Goal: Information Seeking & Learning: Learn about a topic

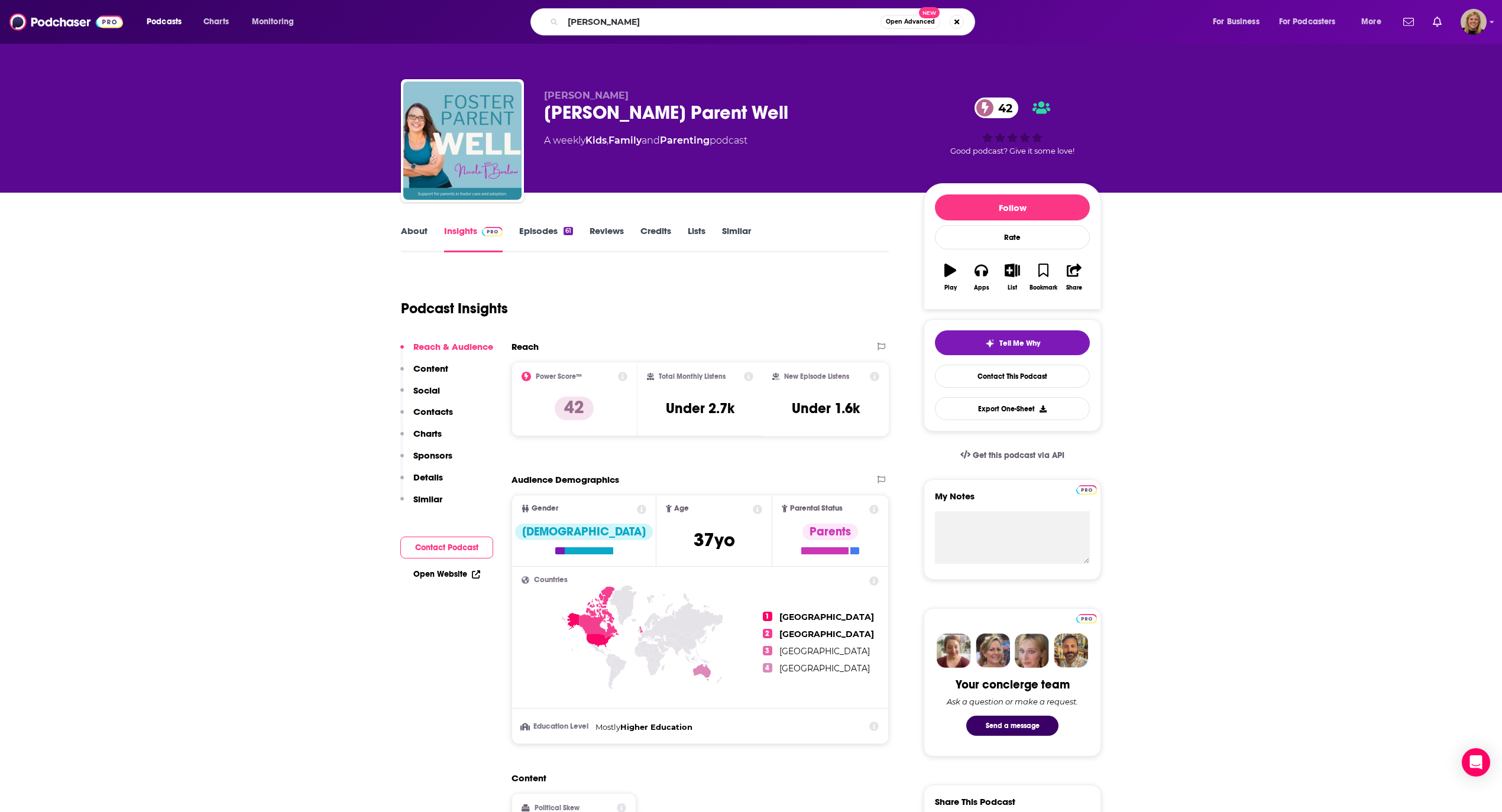
click at [639, 20] on input "[PERSON_NAME]" at bounding box center [722, 22] width 318 height 19
type input "alabaster jar"
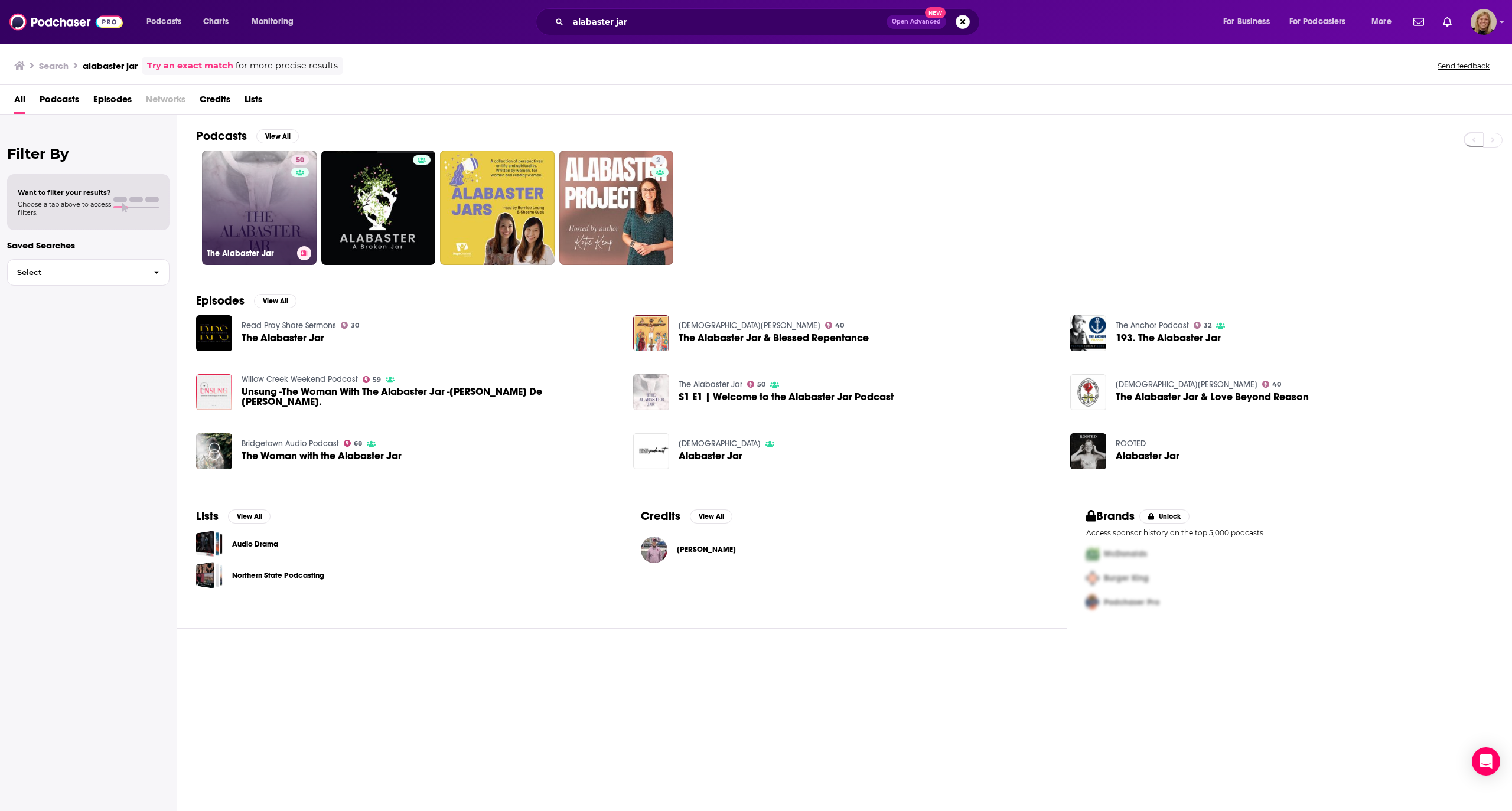
click at [264, 161] on link "50 The Alabaster Jar" at bounding box center [259, 208] width 114 height 114
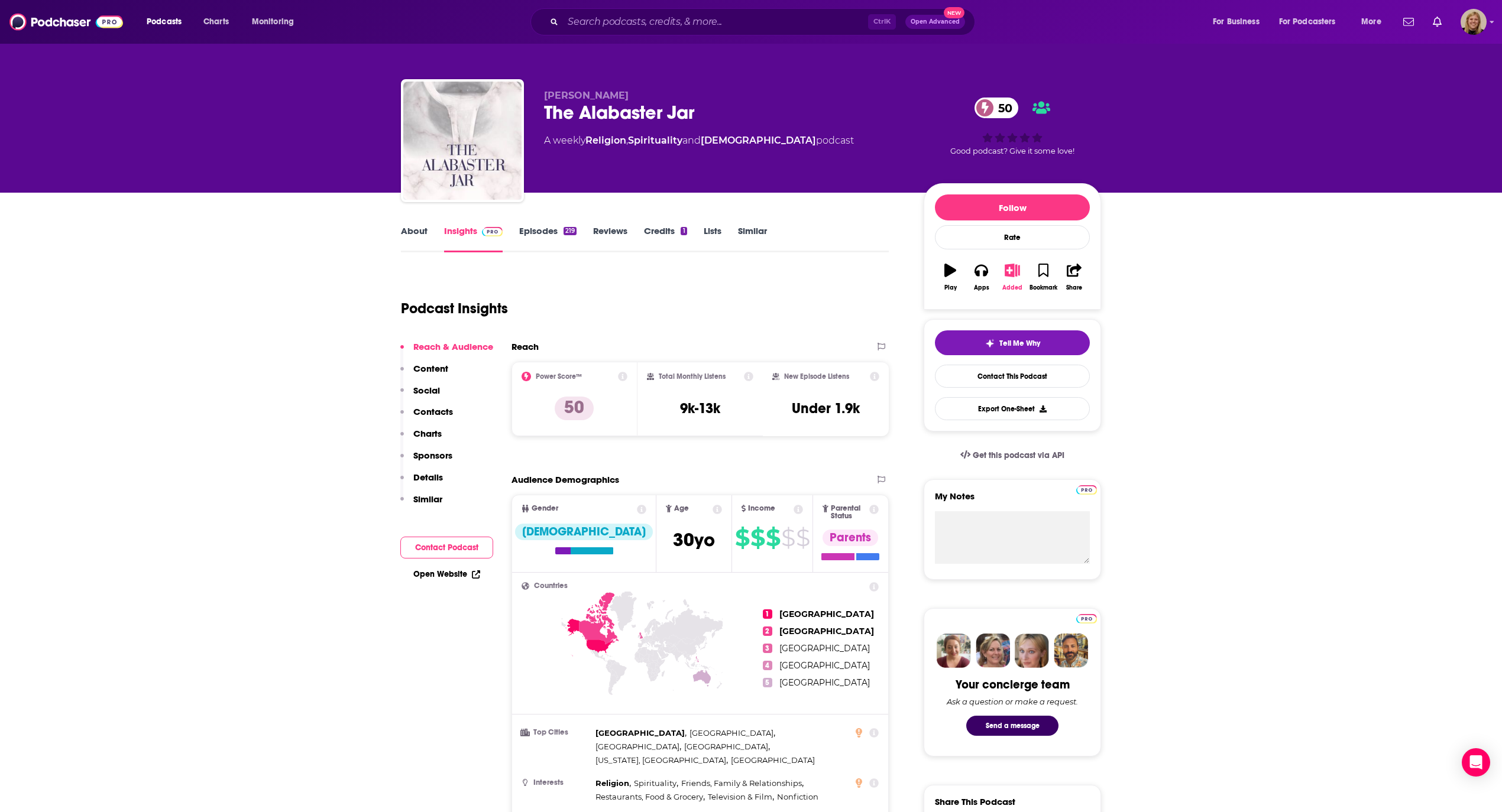
click at [1009, 272] on icon "button" at bounding box center [1012, 270] width 15 height 13
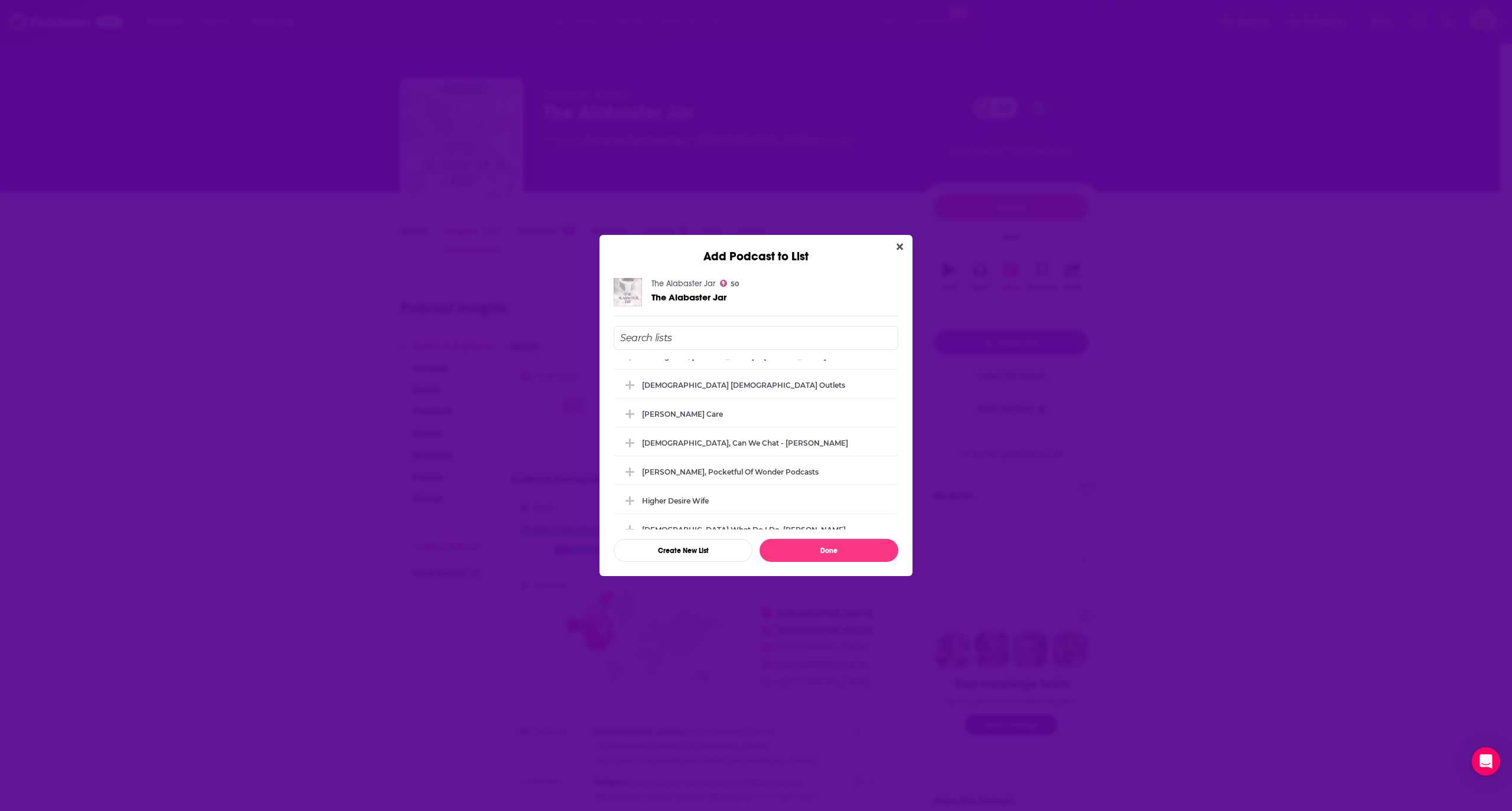
scroll to position [689, 0]
click at [737, 341] on input "Add Podcast To List" at bounding box center [756, 338] width 285 height 24
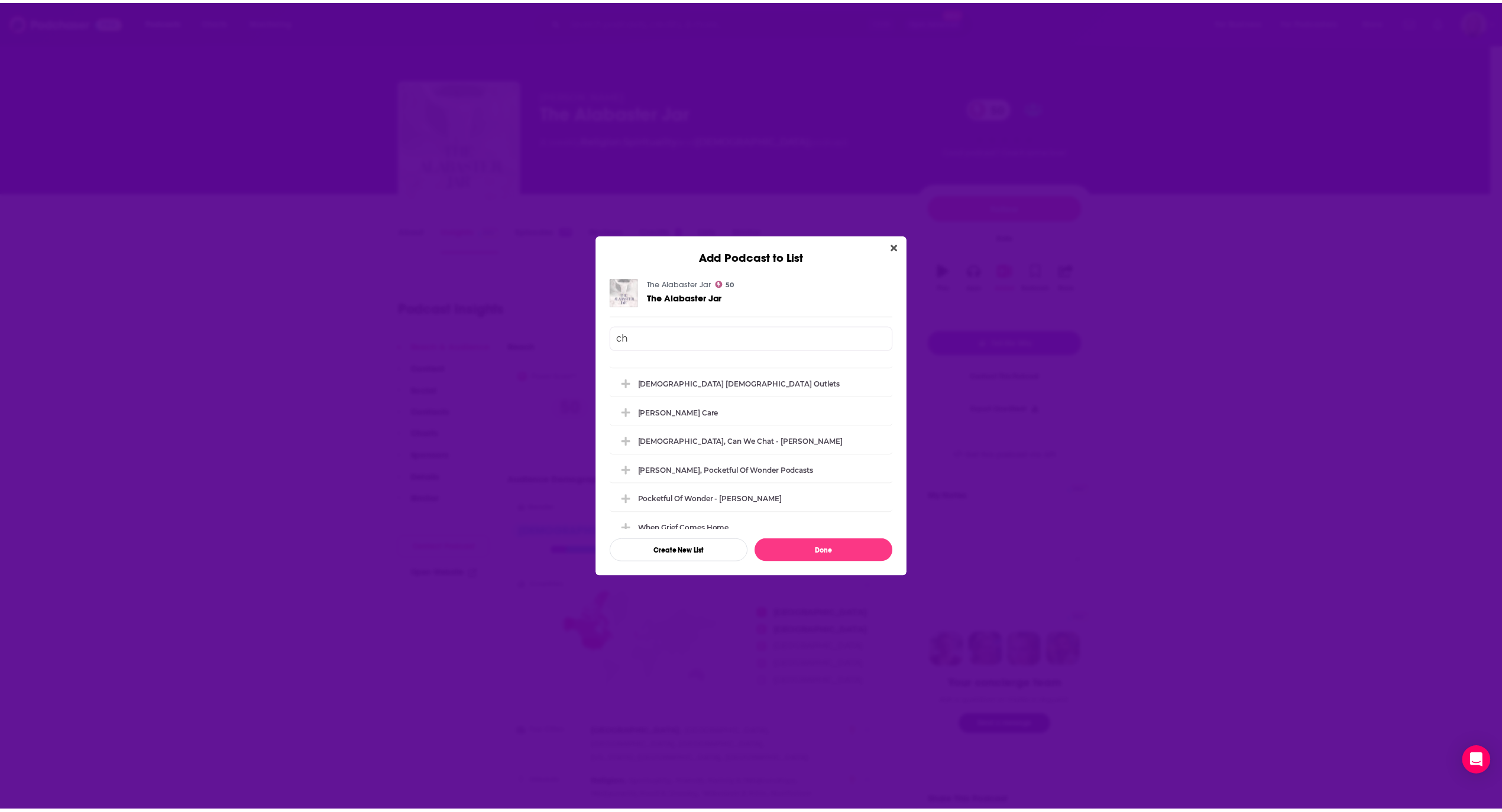
scroll to position [32, 0]
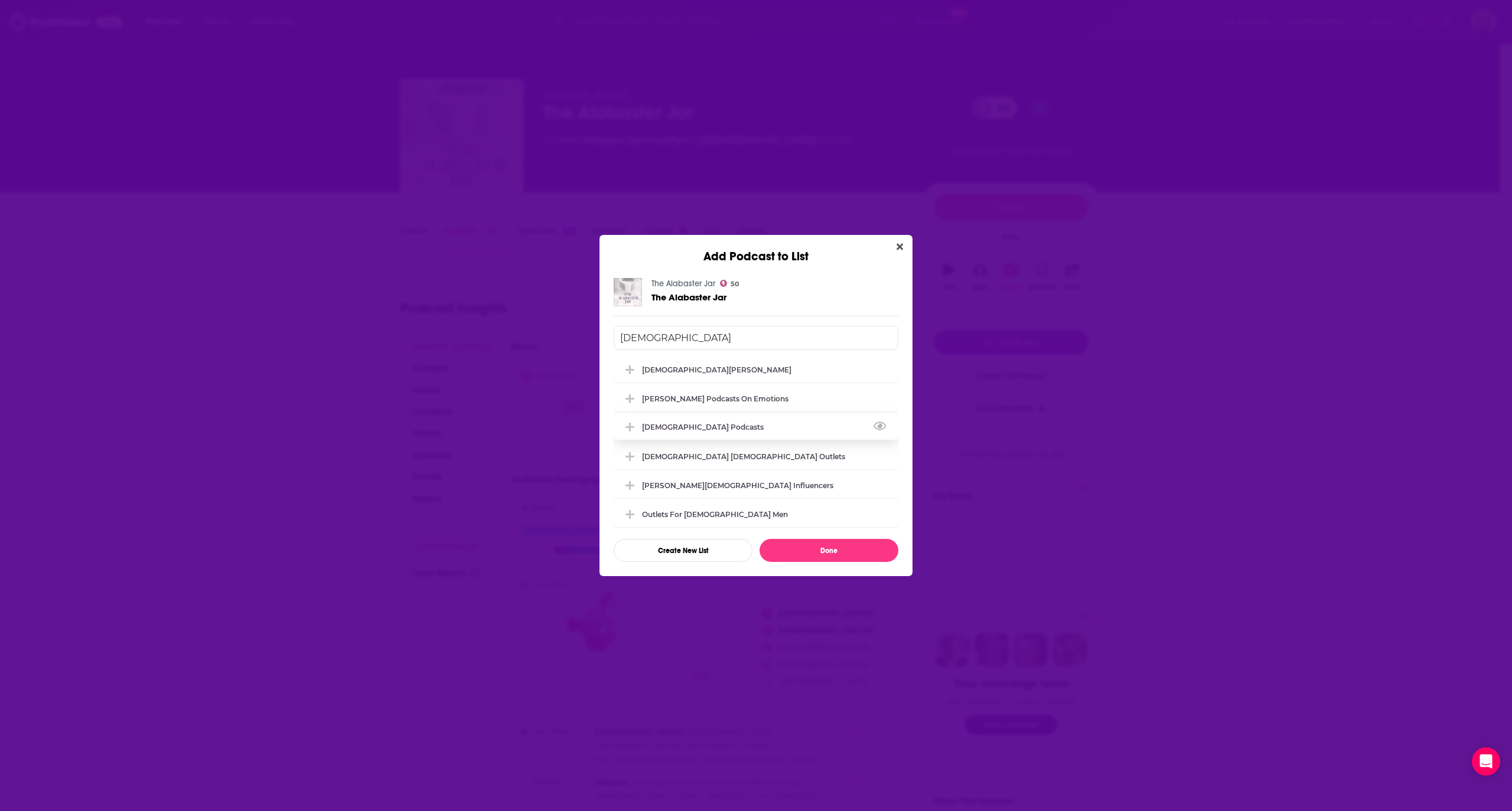
click at [663, 419] on div "[DEMOGRAPHIC_DATA] Podcasts" at bounding box center [756, 427] width 285 height 26
type input "[DEMOGRAPHIC_DATA]"
click at [801, 551] on button "Done" at bounding box center [828, 550] width 139 height 23
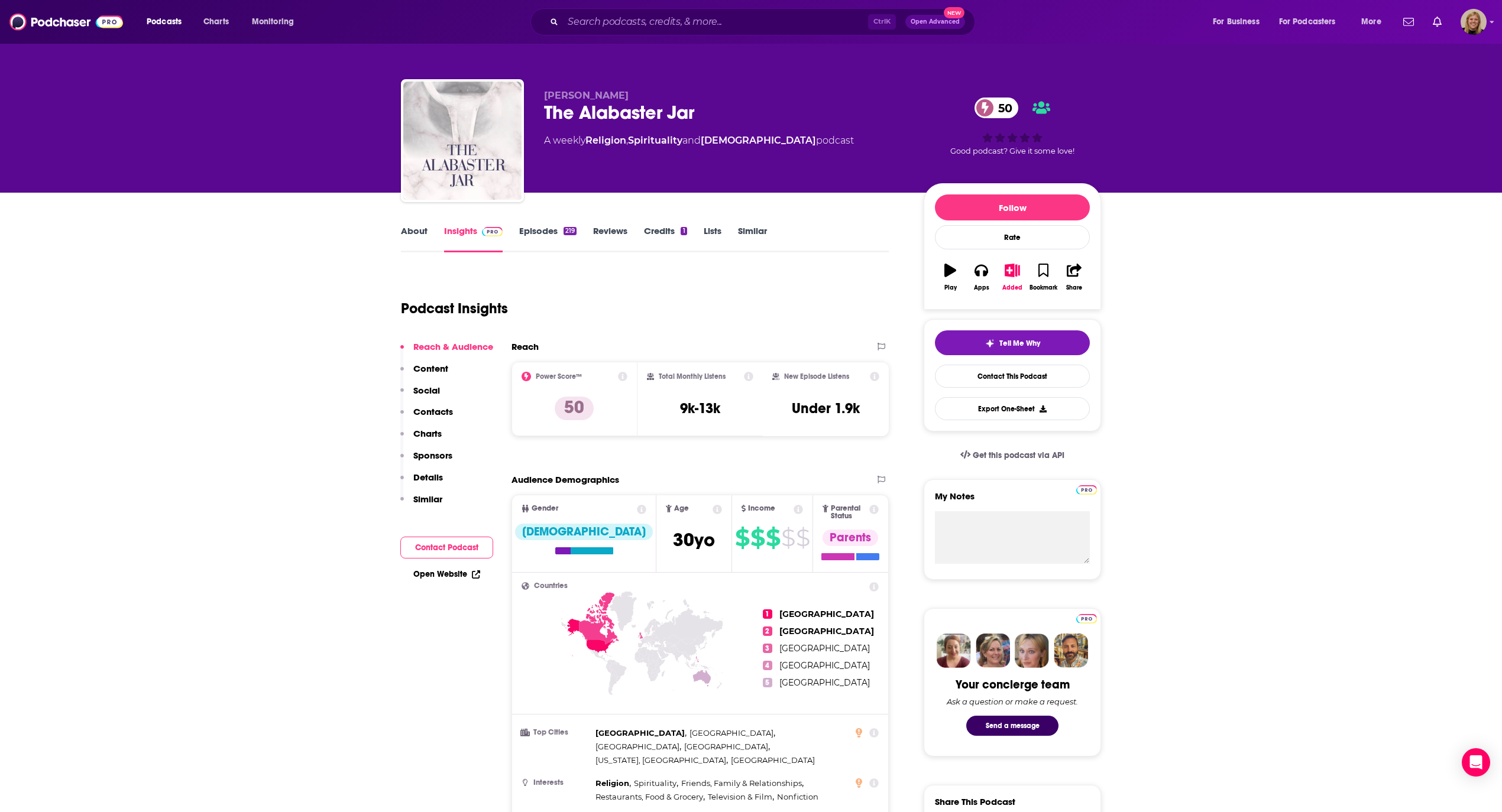
click at [406, 232] on link "About" at bounding box center [414, 239] width 27 height 27
